Goal: Task Accomplishment & Management: Check status

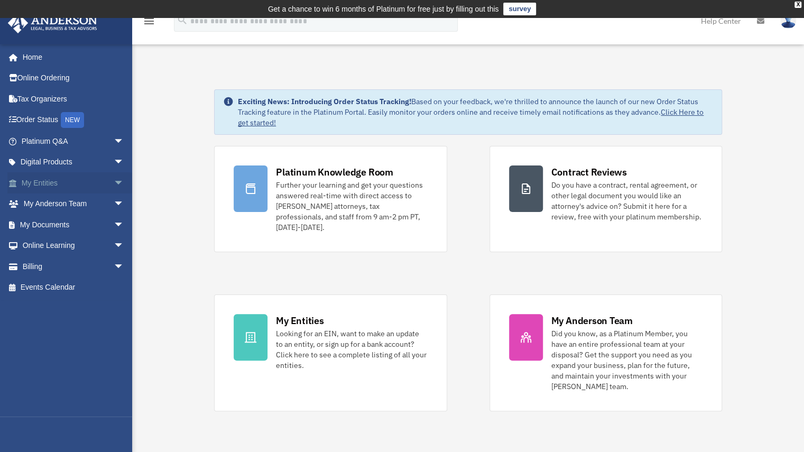
click at [51, 187] on link "My Entities arrow_drop_down" at bounding box center [73, 182] width 133 height 21
click at [114, 184] on span "arrow_drop_down" at bounding box center [124, 183] width 21 height 22
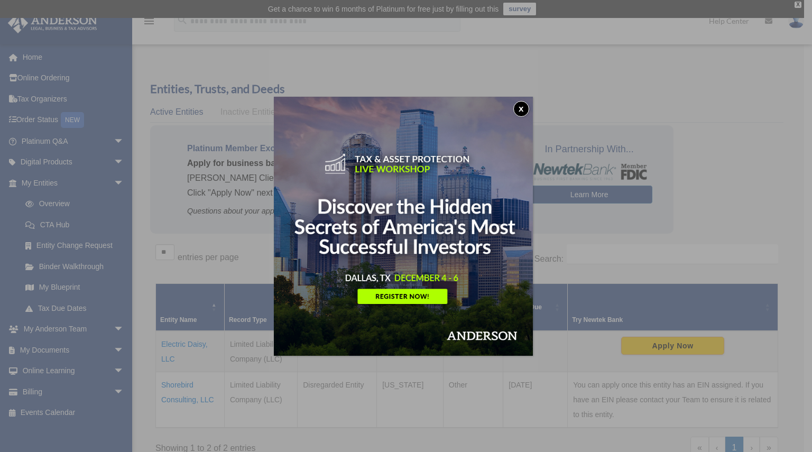
click at [525, 106] on button "x" at bounding box center [521, 109] width 16 height 16
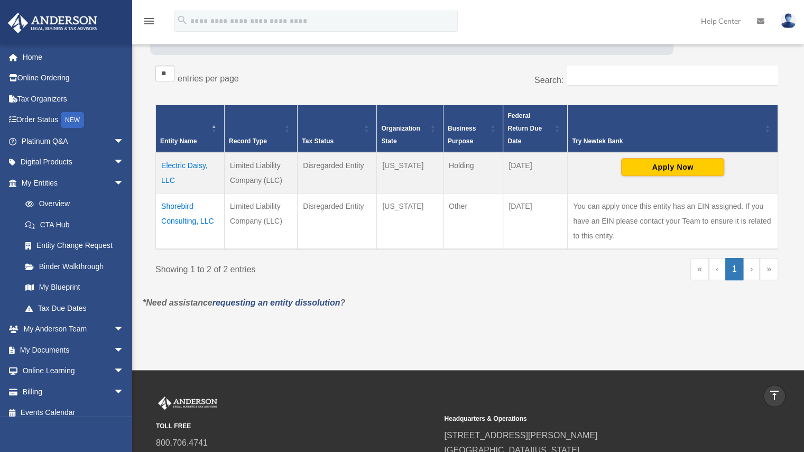
scroll to position [180, 0]
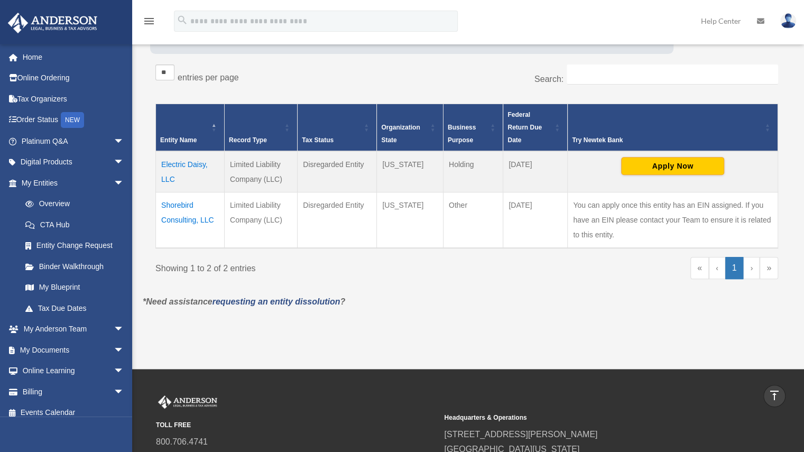
click at [754, 269] on link "›" at bounding box center [751, 268] width 16 height 22
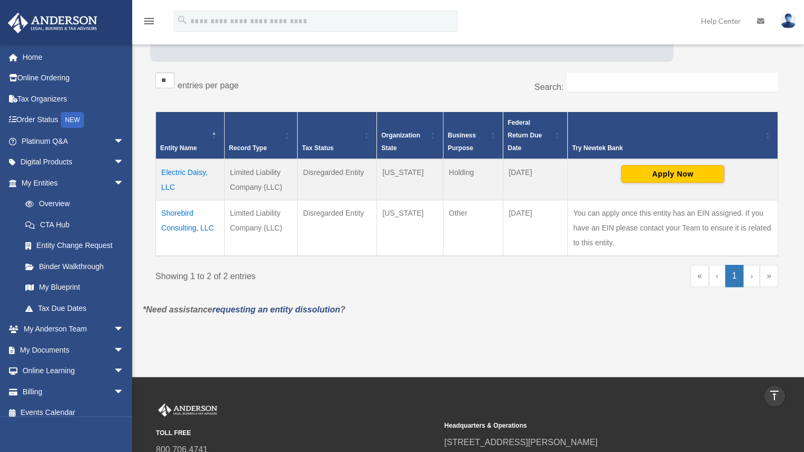
scroll to position [172, 0]
click at [592, 144] on div "Try Newtek Bank" at bounding box center [667, 148] width 190 height 13
click at [676, 165] on button "Apply Now" at bounding box center [672, 174] width 103 height 18
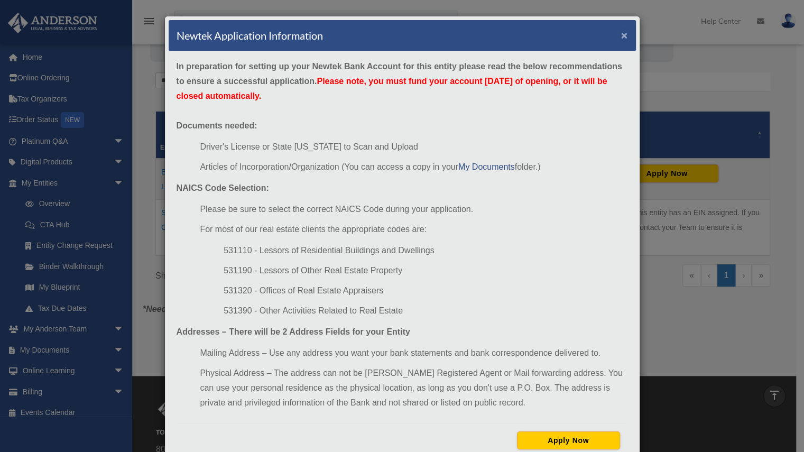
click at [623, 38] on button "×" at bounding box center [624, 35] width 7 height 11
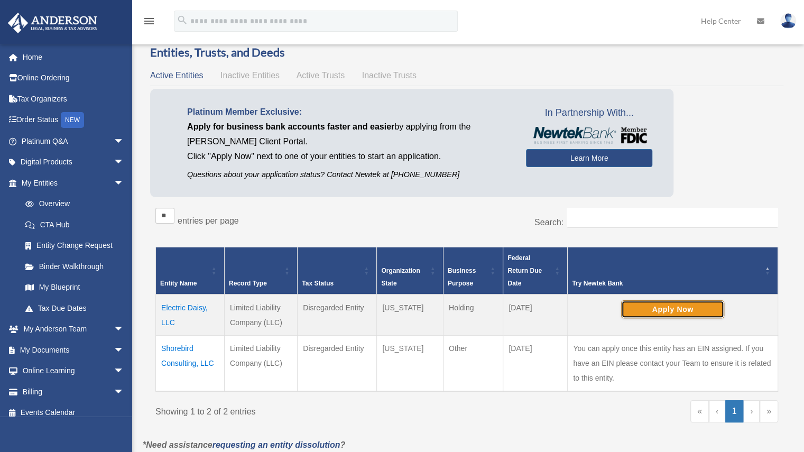
scroll to position [36, 0]
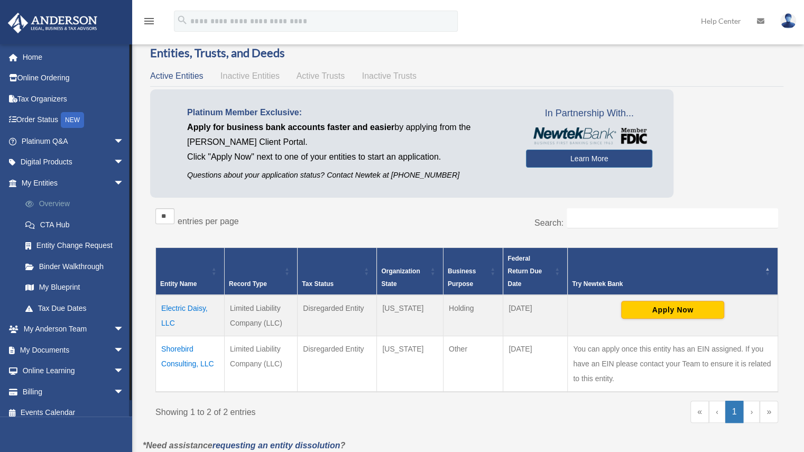
click at [47, 196] on link "Overview" at bounding box center [77, 203] width 125 height 21
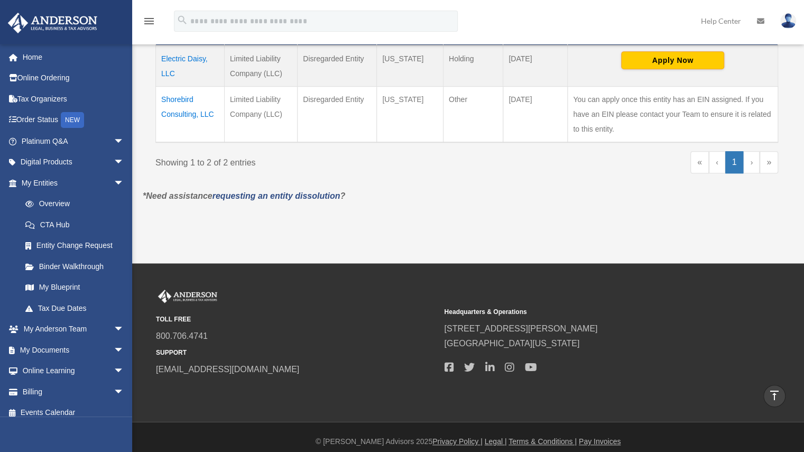
scroll to position [284, 0]
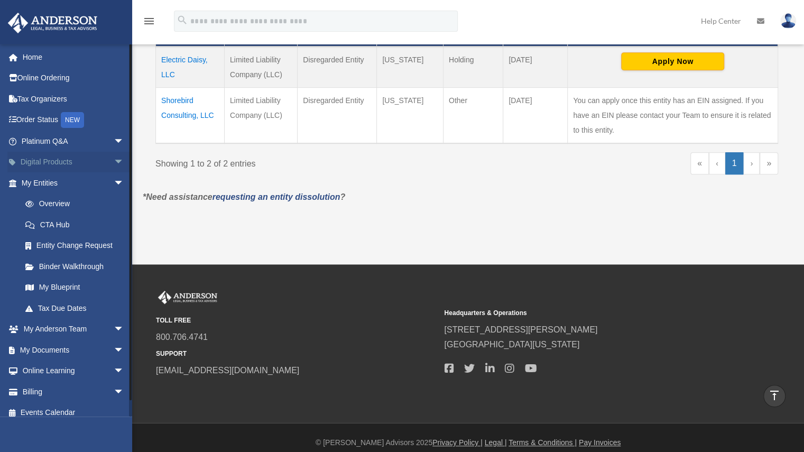
click at [114, 153] on span "arrow_drop_down" at bounding box center [124, 163] width 21 height 22
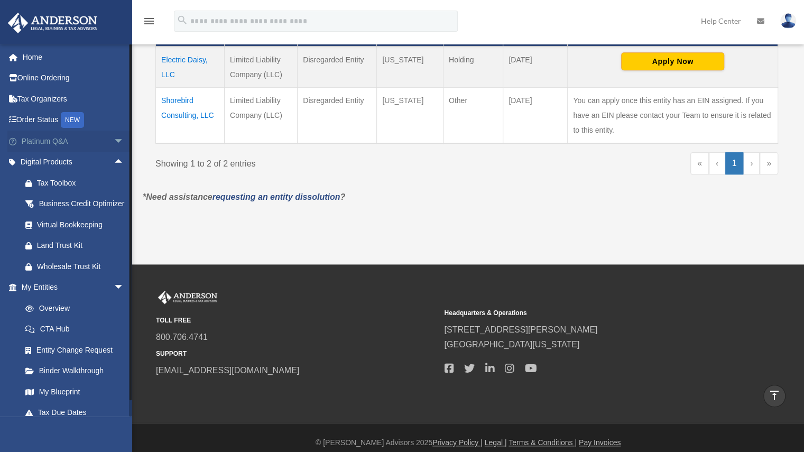
click at [114, 140] on span "arrow_drop_down" at bounding box center [124, 142] width 21 height 22
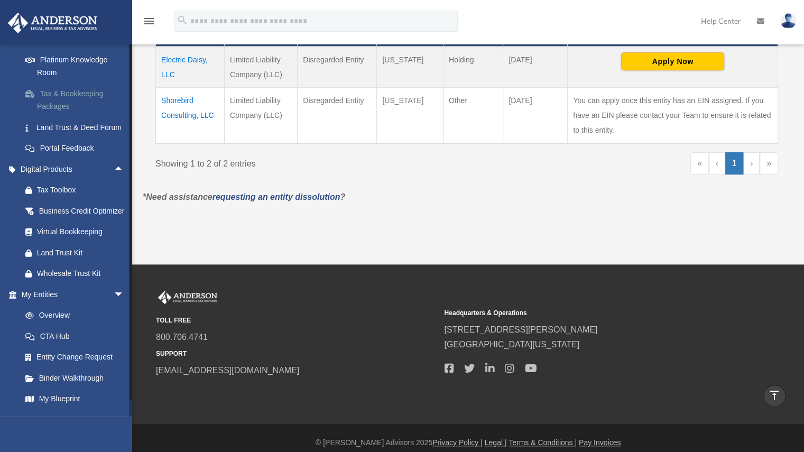
scroll to position [353, 0]
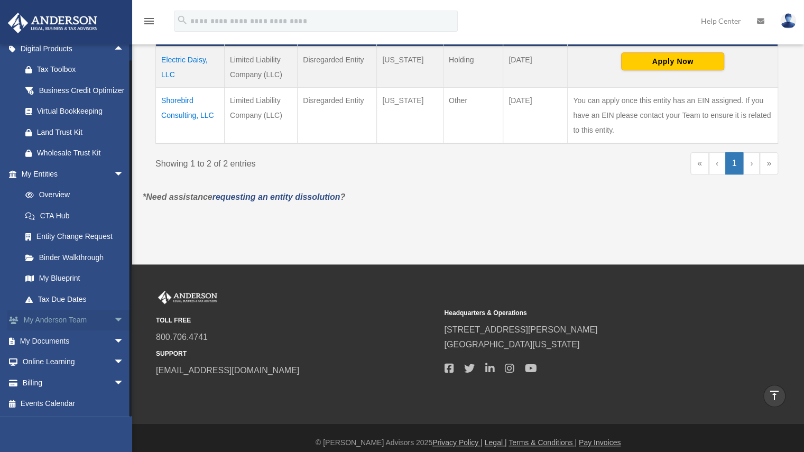
click at [114, 319] on span "arrow_drop_down" at bounding box center [124, 321] width 21 height 22
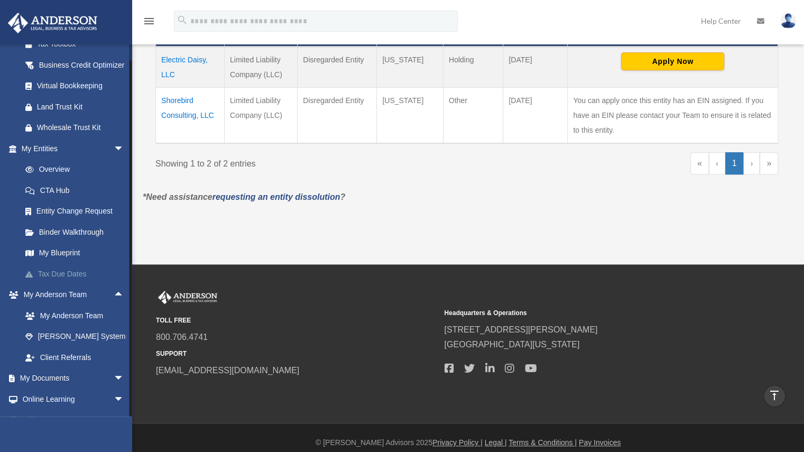
scroll to position [415, 0]
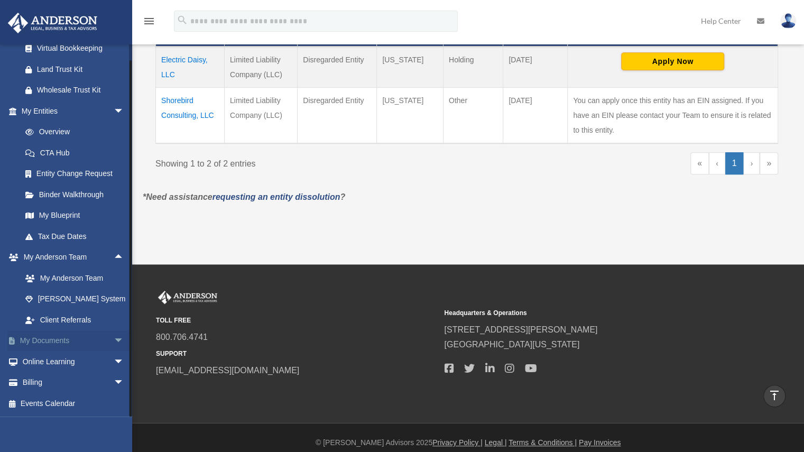
click at [114, 342] on span "arrow_drop_down" at bounding box center [124, 341] width 21 height 22
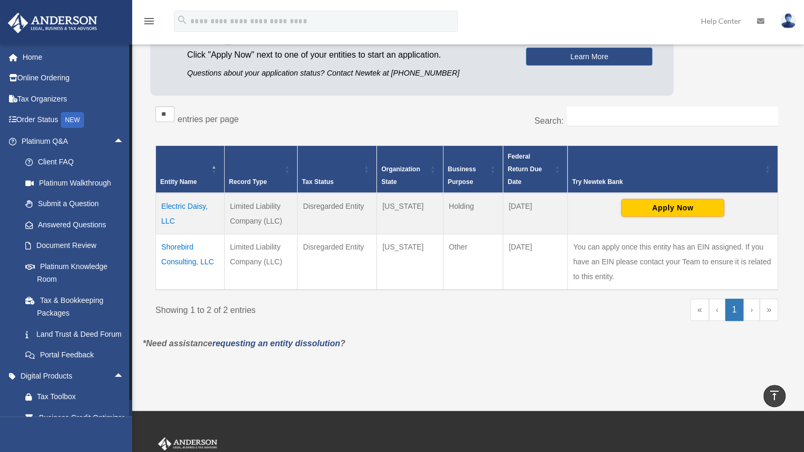
scroll to position [137, 0]
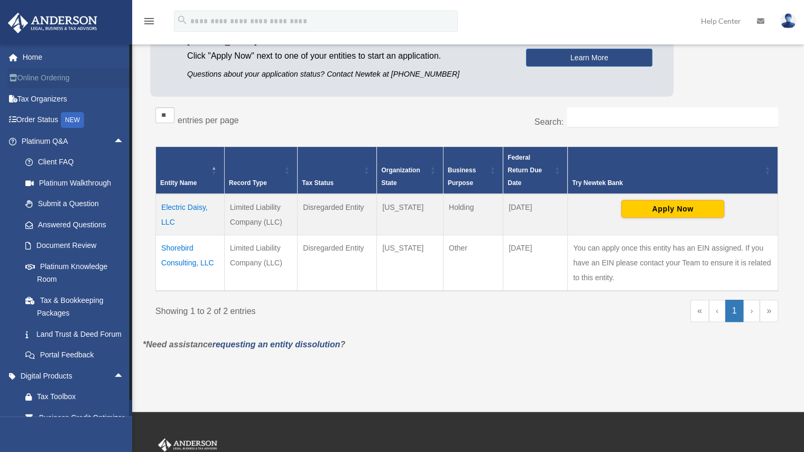
click at [57, 72] on link "Online Ordering" at bounding box center [73, 78] width 133 height 21
click at [56, 104] on link "Tax Organizers" at bounding box center [73, 98] width 133 height 21
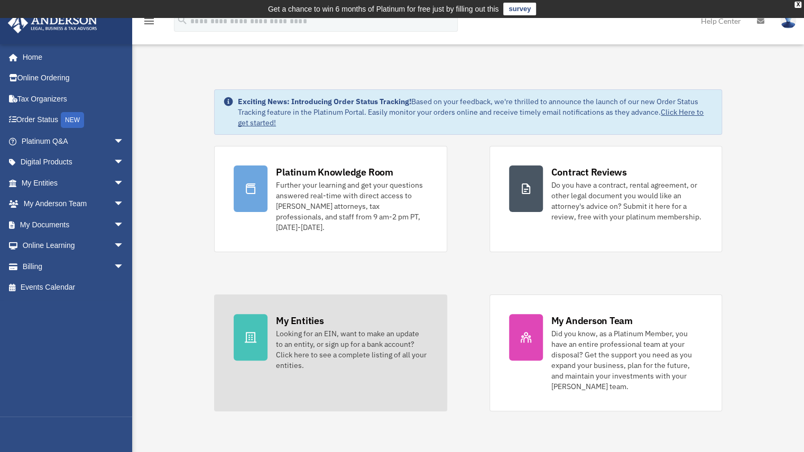
click at [302, 383] on link "My Entities Looking for an EIN, want to make an update to an entity, or sign up…" at bounding box center [330, 352] width 233 height 117
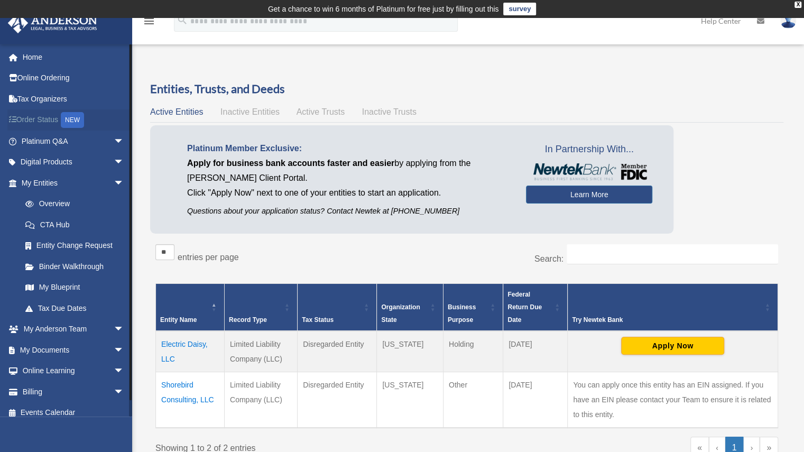
click at [55, 121] on link "Order Status NEW" at bounding box center [73, 120] width 133 height 22
